Goal: Task Accomplishment & Management: Use online tool/utility

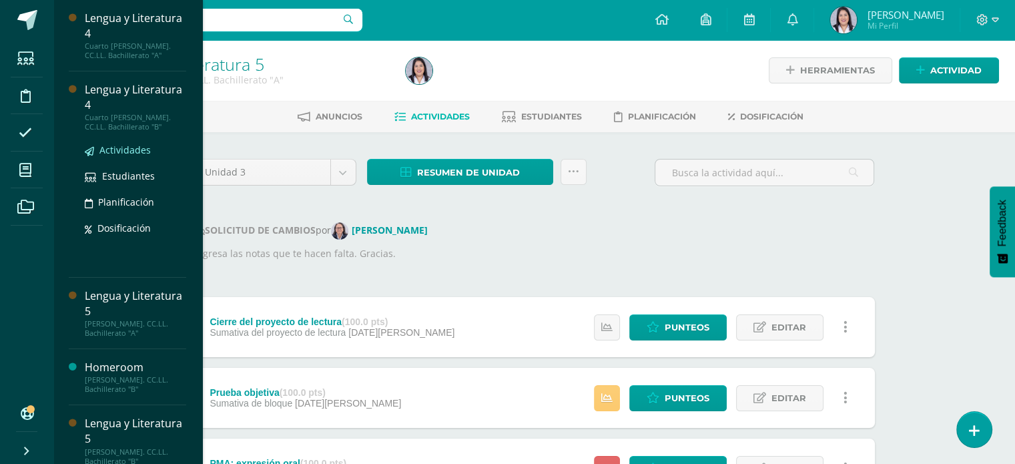
click at [131, 153] on span "Actividades" at bounding box center [124, 149] width 51 height 13
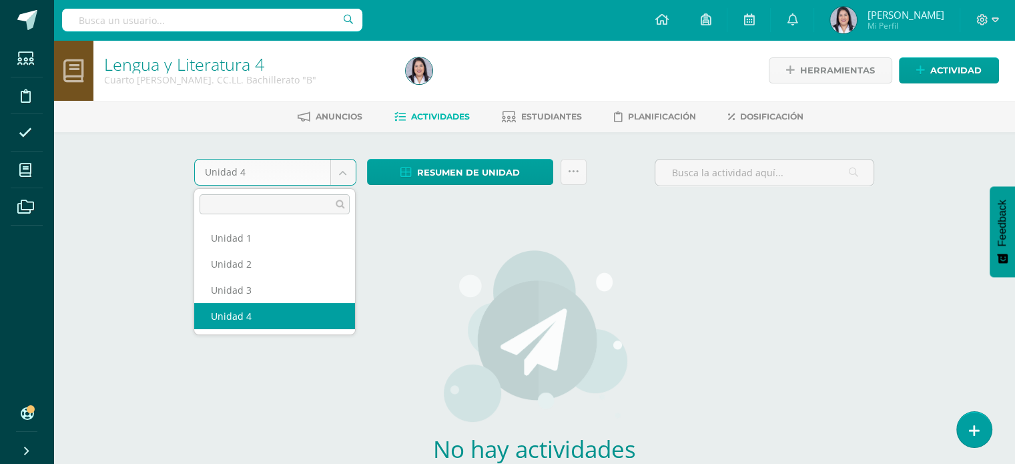
click at [336, 183] on body "Estudiantes Disciplina Asistencia Mis cursos Archivos Soporte Ayuda Reportar un…" at bounding box center [507, 286] width 1015 height 573
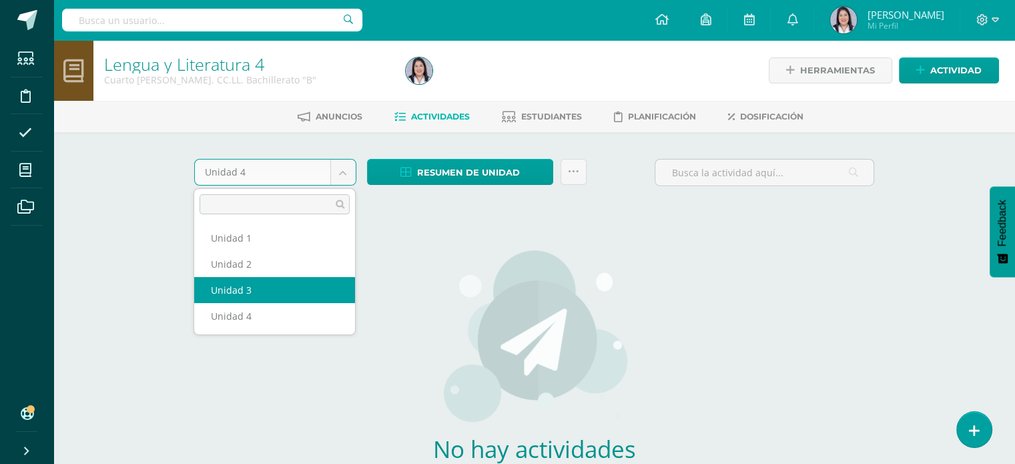
select select "Unidad 3"
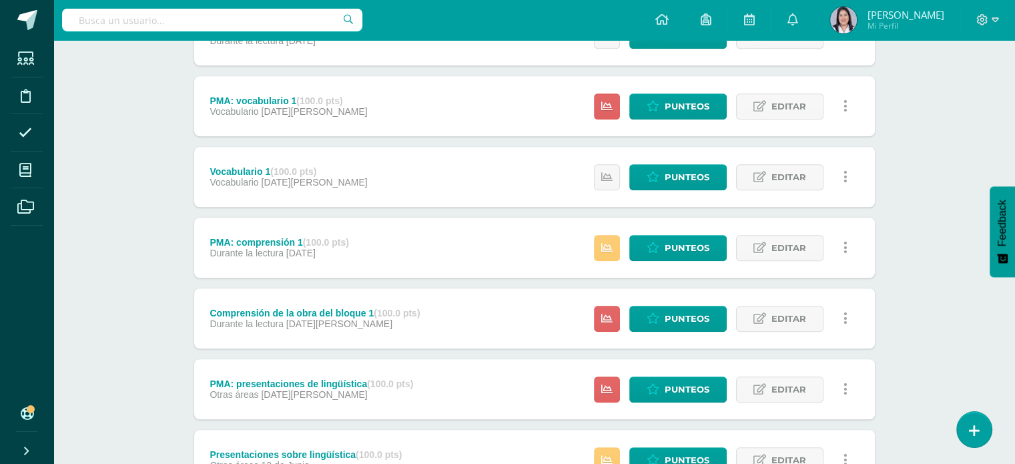
scroll to position [928, 0]
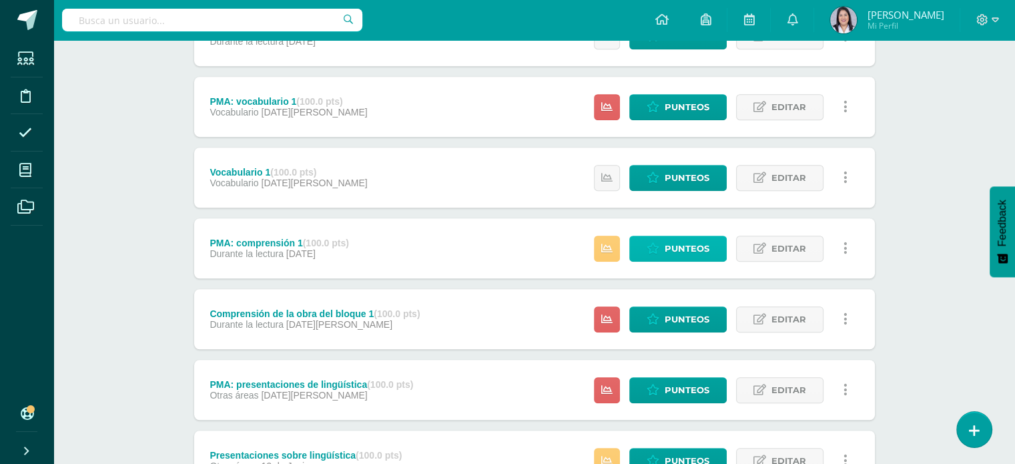
click at [663, 254] on link "Punteos" at bounding box center [677, 249] width 97 height 26
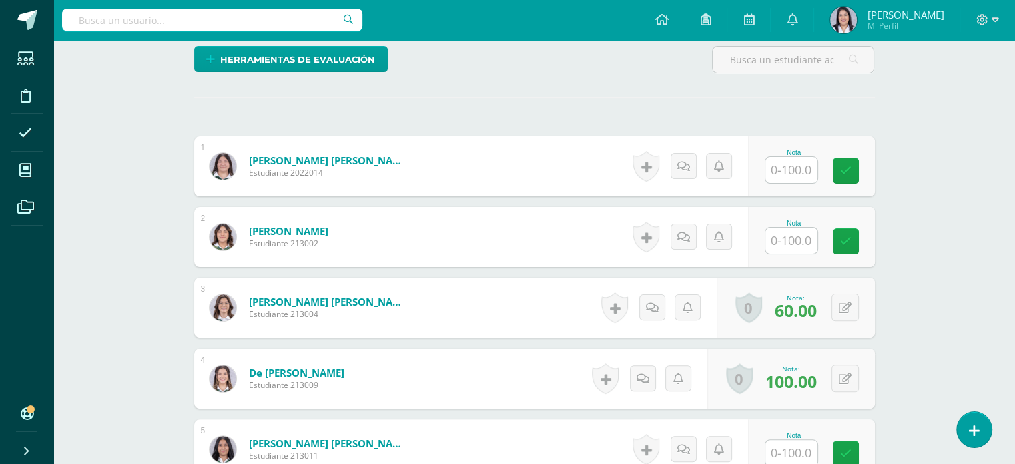
scroll to position [396, 0]
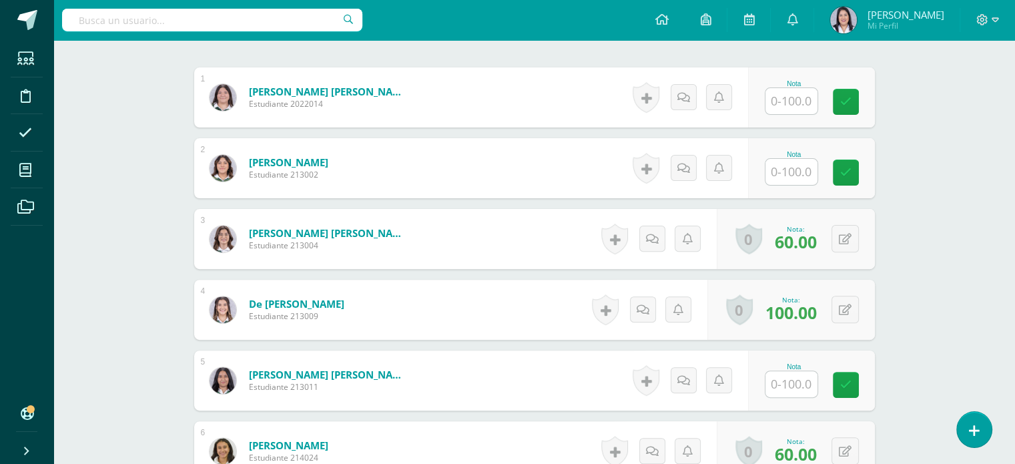
click at [805, 382] on input "text" at bounding box center [791, 384] width 52 height 26
type input "6"
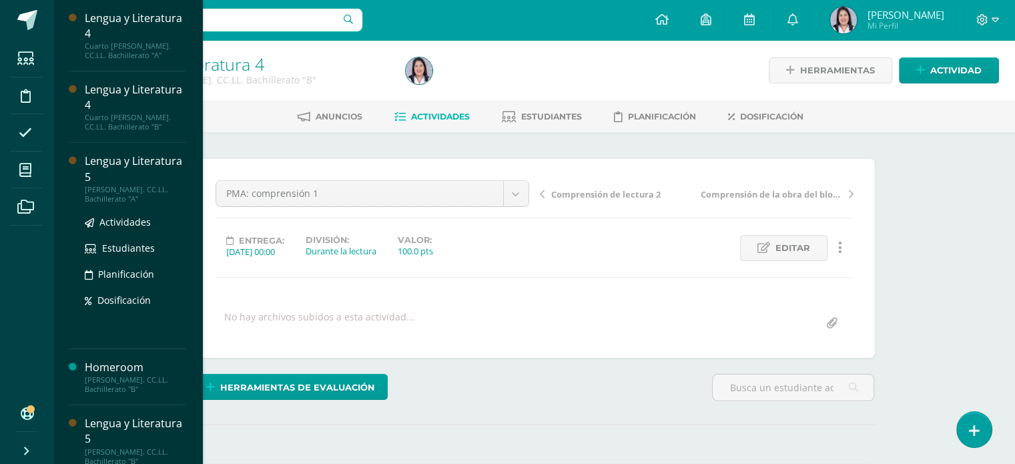
scroll to position [12, 0]
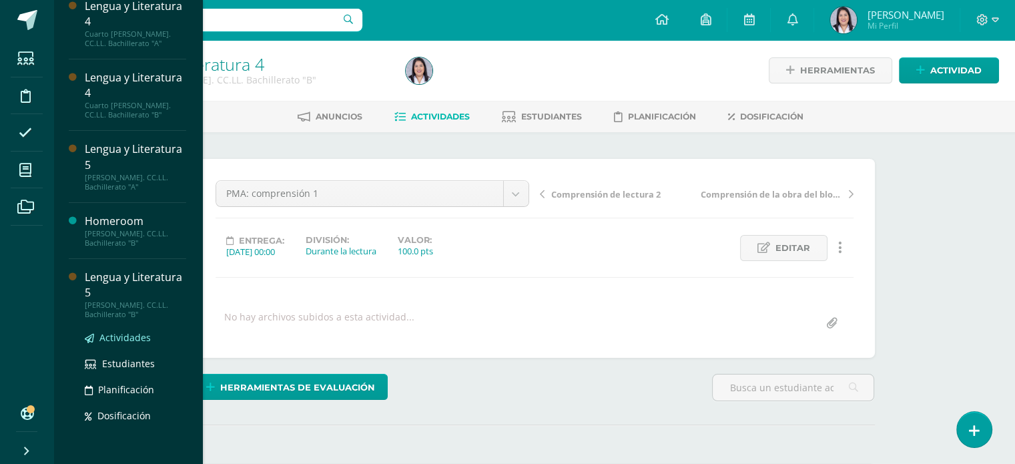
click at [138, 331] on span "Actividades" at bounding box center [124, 337] width 51 height 13
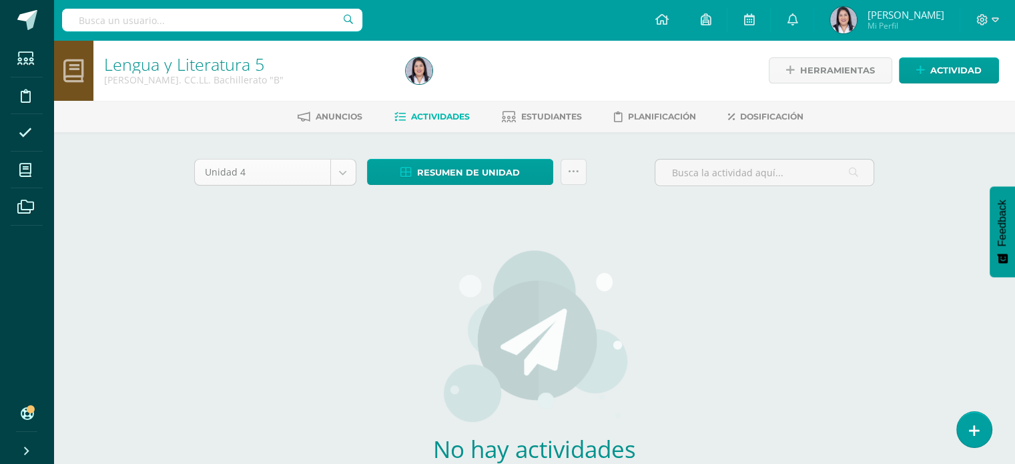
click at [351, 173] on body "Estudiantes Disciplina Asistencia Mis cursos Archivos Soporte Ayuda Reportar un…" at bounding box center [507, 286] width 1015 height 573
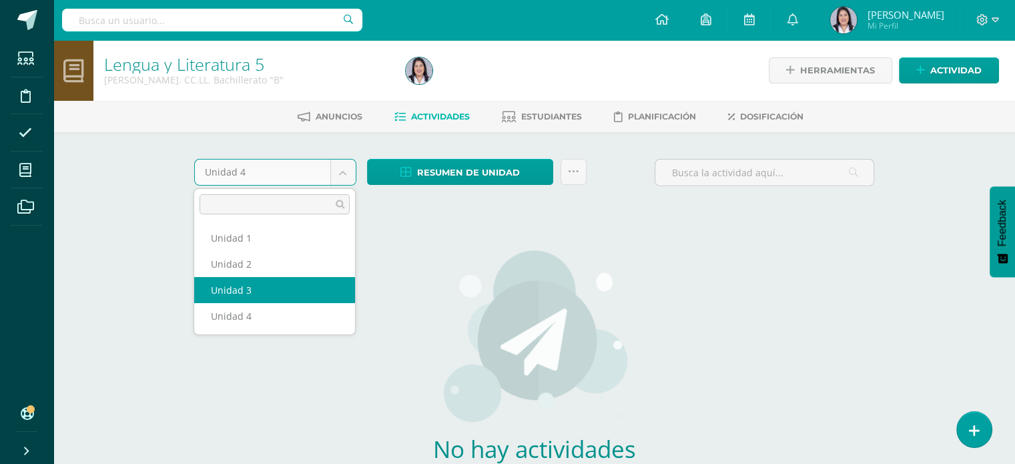
select select "Unidad 3"
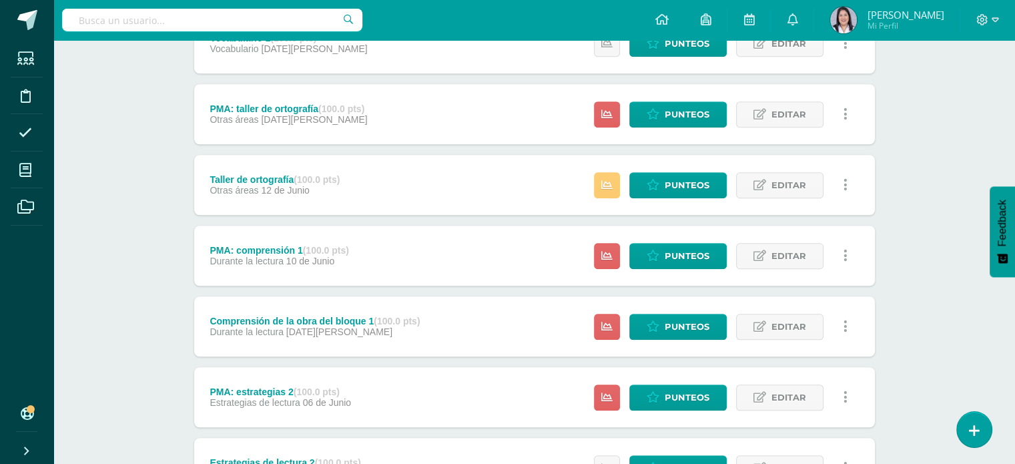
scroll to position [1060, 0]
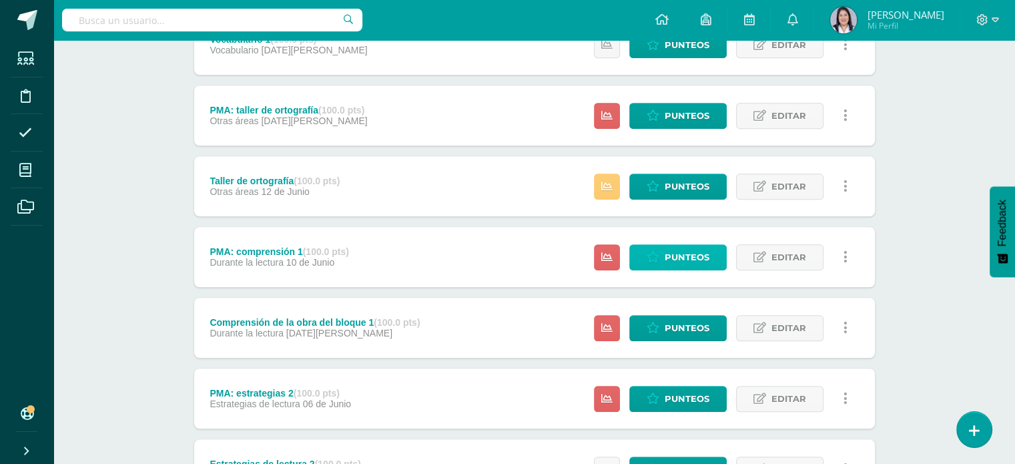
click at [705, 250] on span "Punteos" at bounding box center [687, 257] width 45 height 25
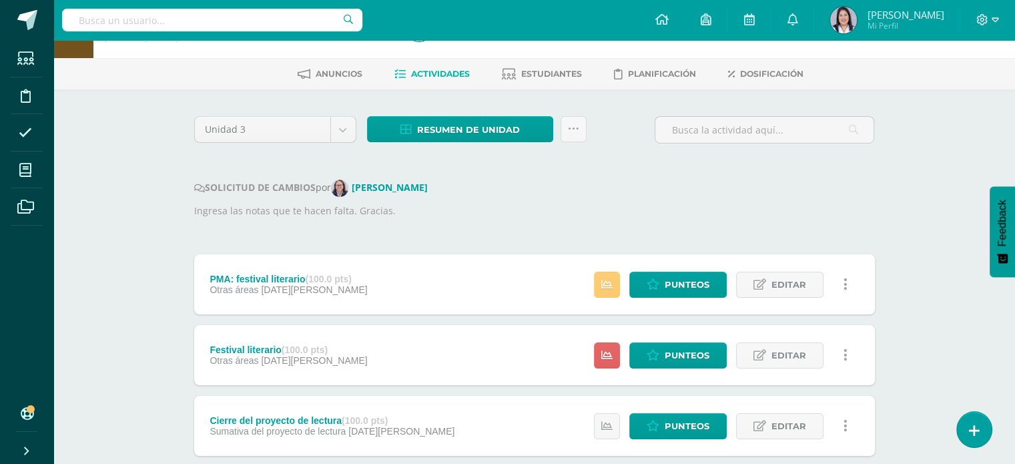
scroll to position [0, 0]
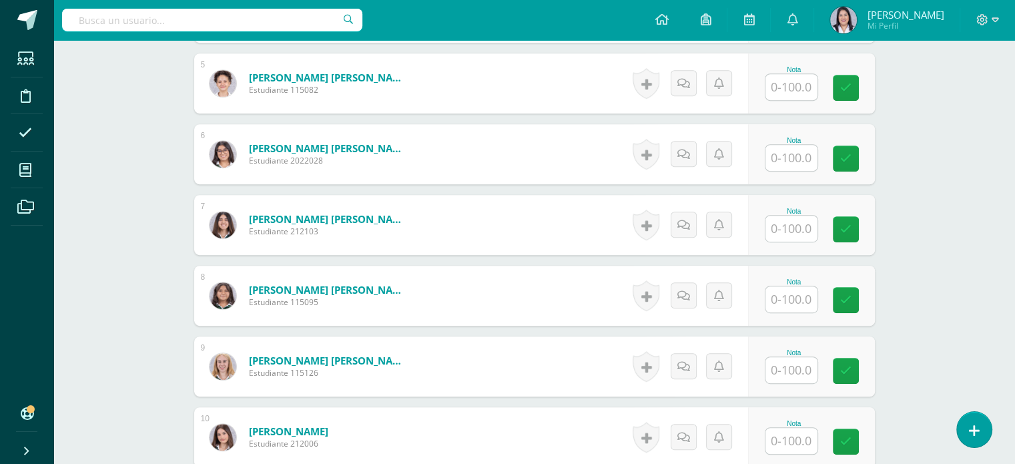
scroll to position [694, 0]
click at [784, 362] on input "text" at bounding box center [791, 369] width 52 height 26
type input "74"
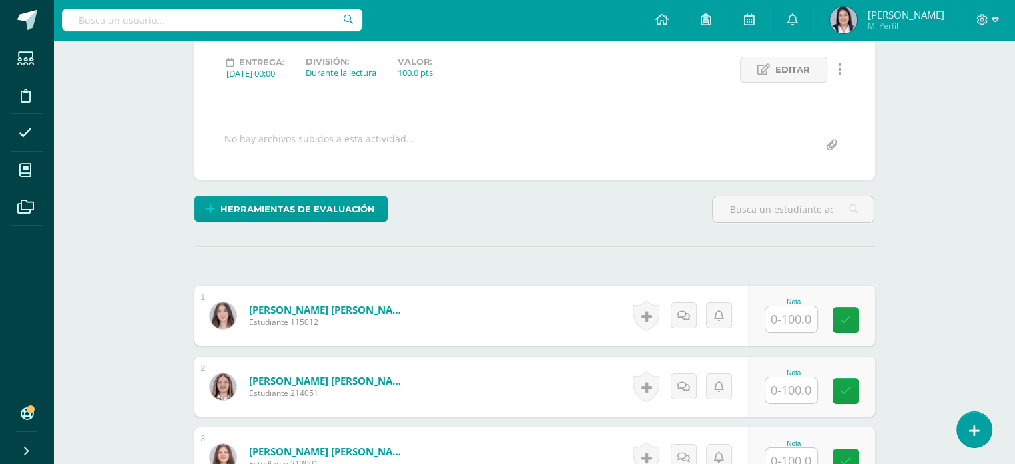
scroll to position [0, 0]
